Goal: Find contact information: Find contact information

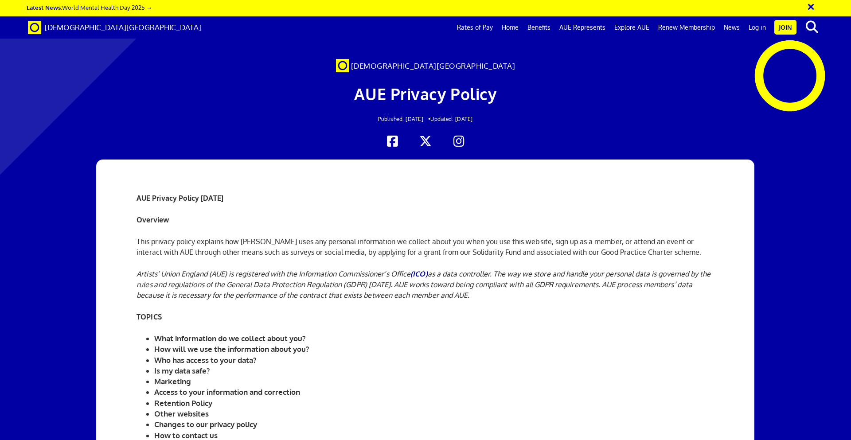
scroll to position [0, 14]
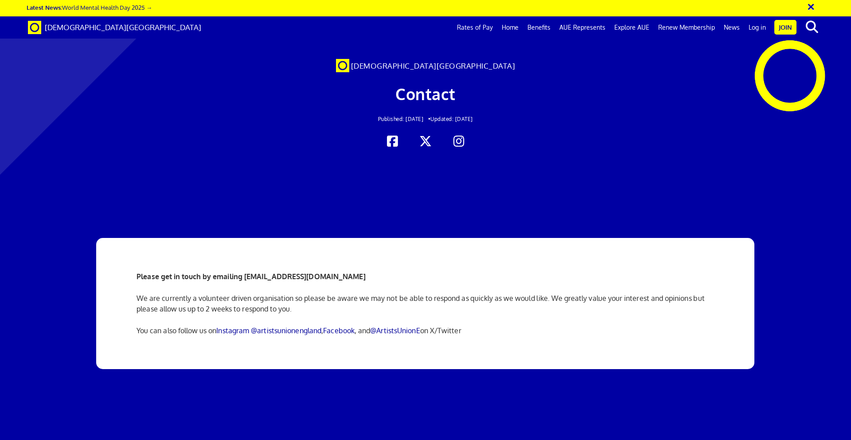
scroll to position [0, 14]
